Goal: Entertainment & Leisure: Consume media (video, audio)

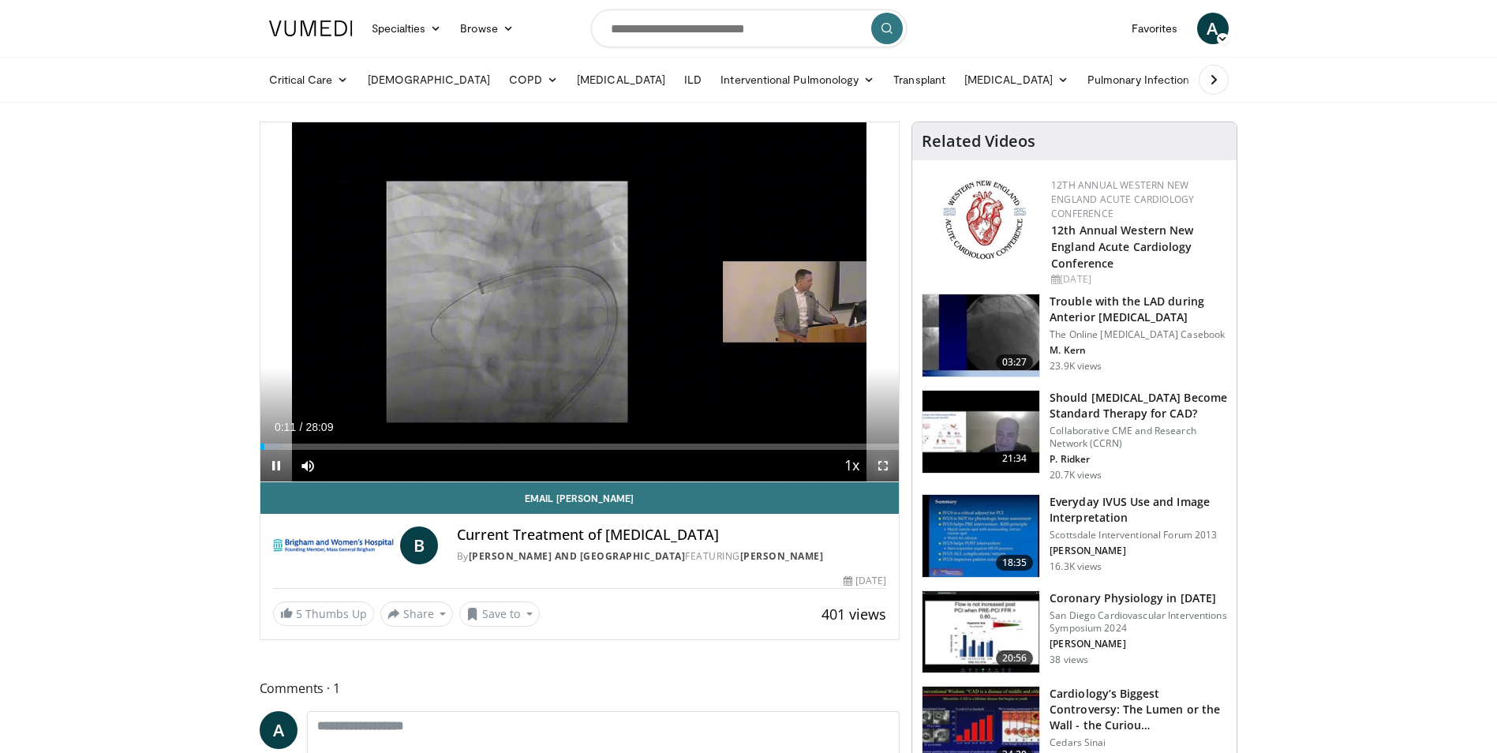
click at [887, 470] on span "Video Player" at bounding box center [883, 466] width 32 height 32
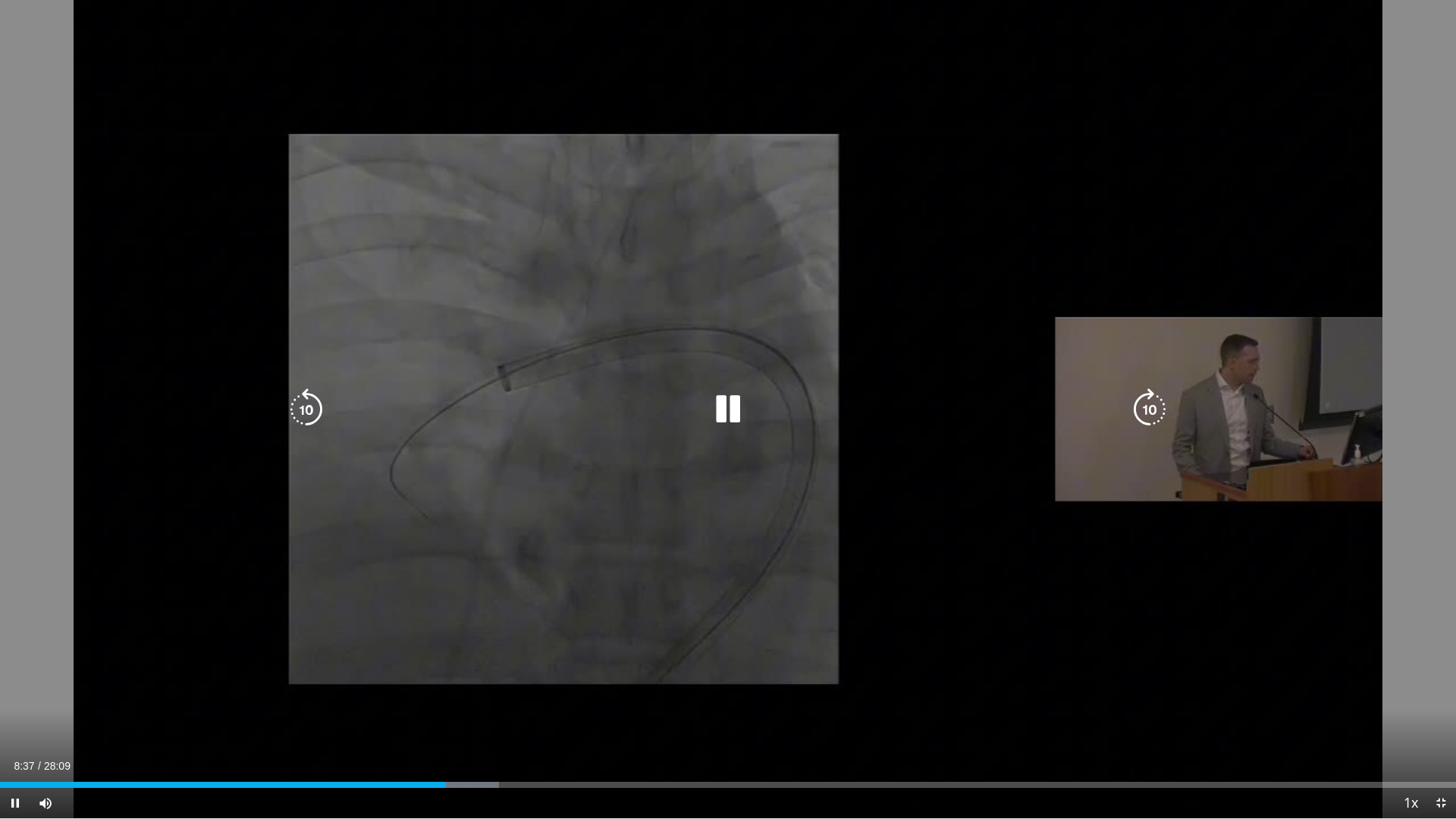
click at [318, 409] on icon "Video Player" at bounding box center [307, 410] width 42 height 42
click at [308, 410] on icon "Video Player" at bounding box center [307, 410] width 42 height 42
click at [308, 411] on icon "Video Player" at bounding box center [307, 410] width 42 height 42
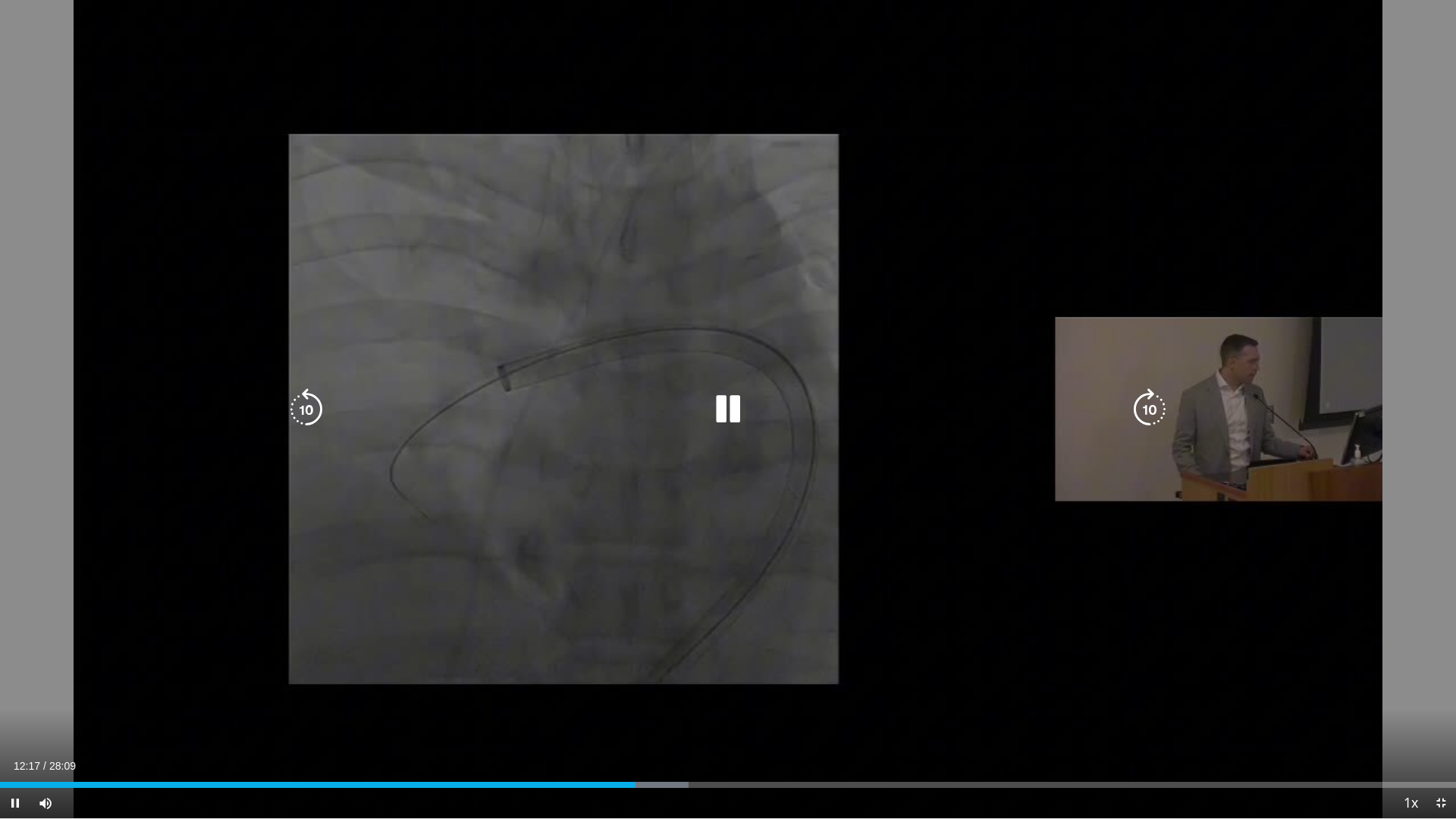
click at [715, 415] on icon "Video Player" at bounding box center [728, 410] width 42 height 42
click at [722, 412] on icon "Video Player" at bounding box center [728, 410] width 42 height 42
click at [728, 409] on icon "Video Player" at bounding box center [728, 410] width 42 height 42
click at [727, 413] on icon "Video Player" at bounding box center [728, 410] width 42 height 42
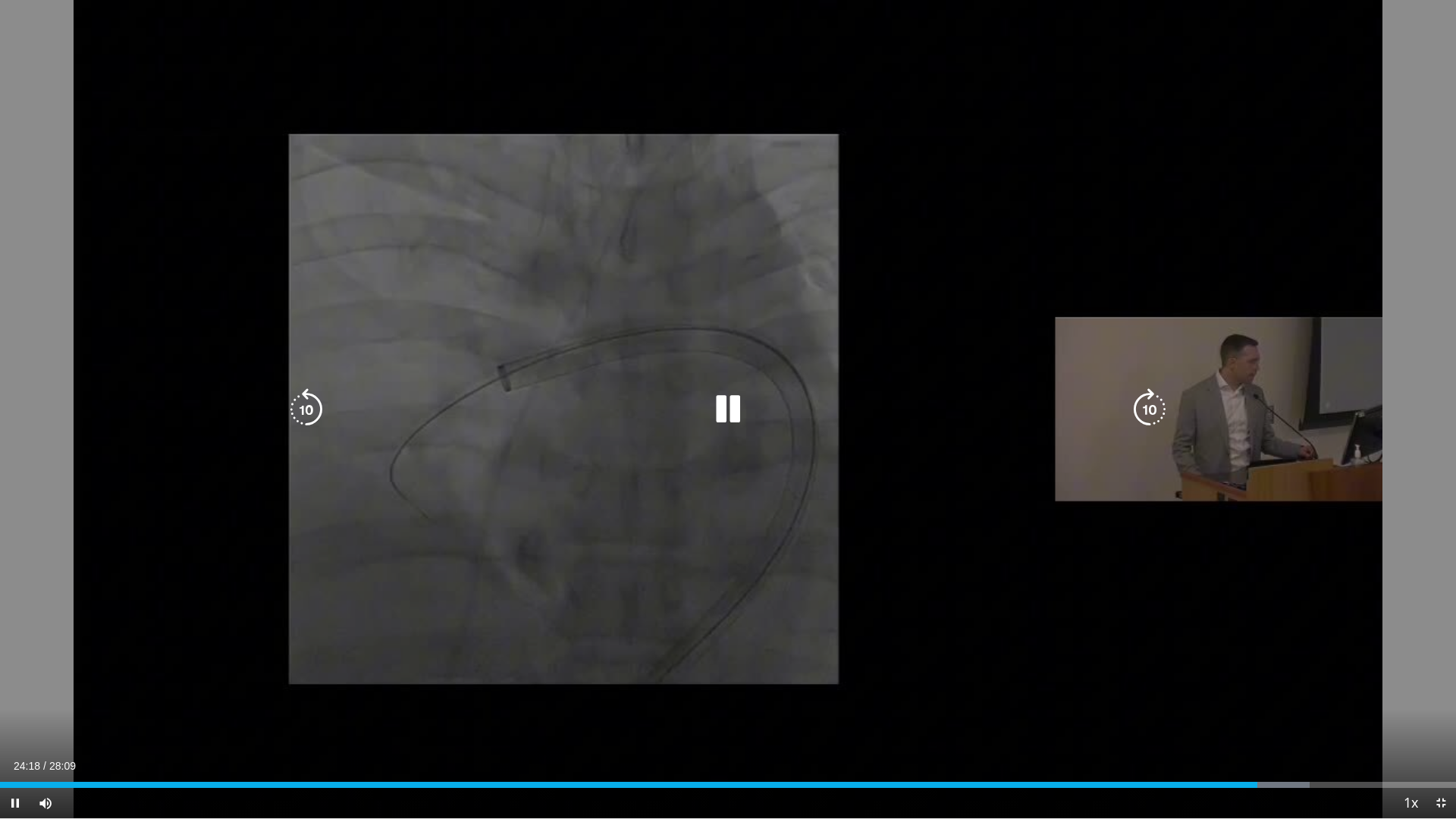
click at [308, 419] on icon "Video Player" at bounding box center [307, 410] width 42 height 42
click at [725, 413] on icon "Video Player" at bounding box center [728, 410] width 42 height 42
click at [728, 405] on icon "Video Player" at bounding box center [728, 410] width 42 height 42
